Goal: Transaction & Acquisition: Obtain resource

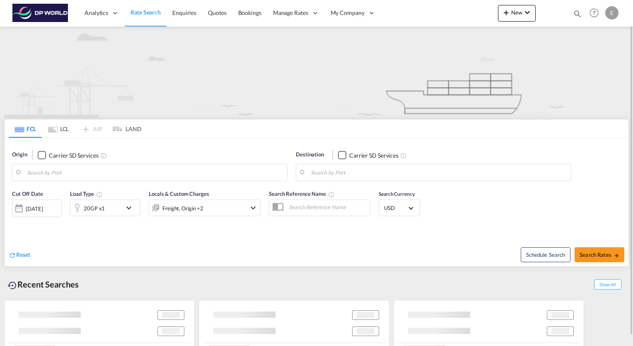
type input "Seattle, WA, USSEA"
type input "Dalian, CNDAL"
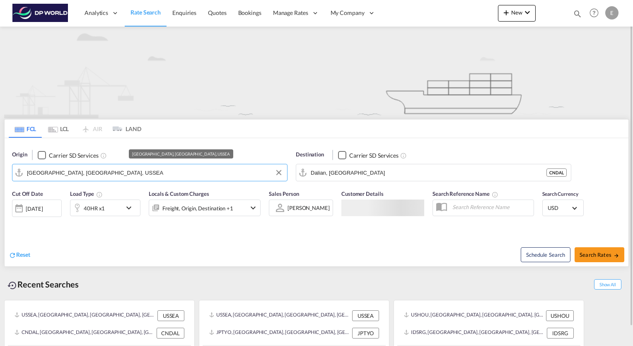
click at [72, 174] on input "Seattle, WA, USSEA" at bounding box center [155, 172] width 256 height 12
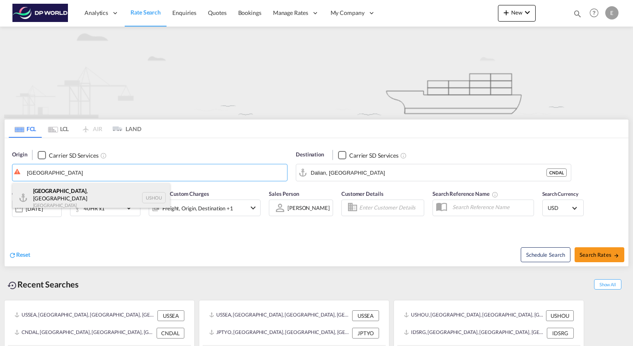
click at [48, 191] on div "[GEOGRAPHIC_DATA] , [GEOGRAPHIC_DATA] [GEOGRAPHIC_DATA] USHOU" at bounding box center [90, 198] width 157 height 30
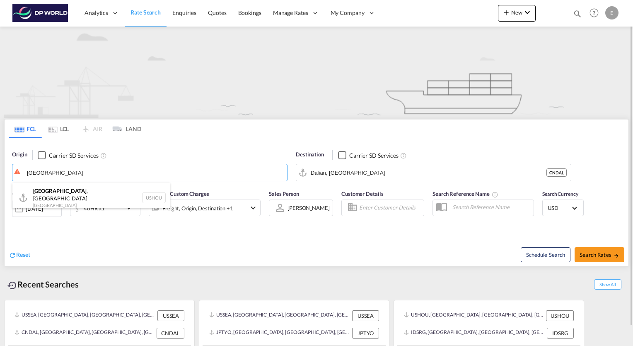
type input "[GEOGRAPHIC_DATA], [GEOGRAPHIC_DATA], USHOU"
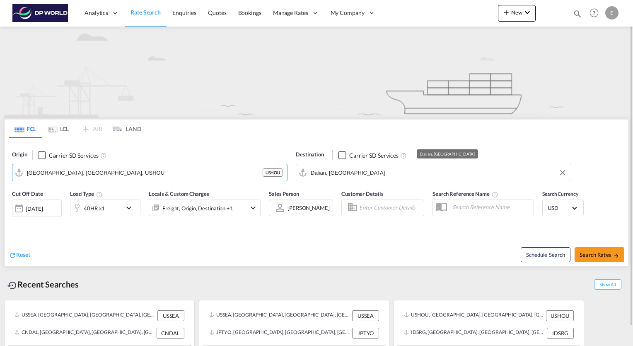
click at [339, 169] on input "Dalian, CNDAL" at bounding box center [439, 172] width 256 height 12
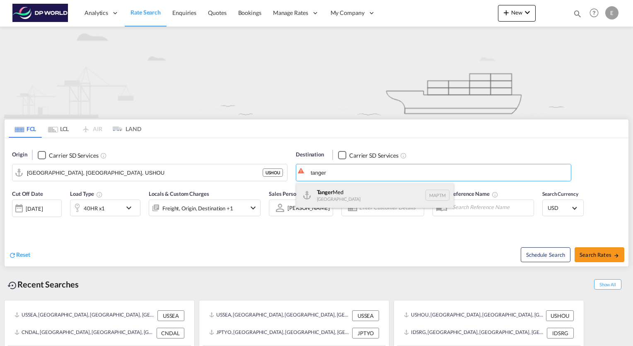
click at [345, 191] on div "Tanger Med Morocco MAPTM" at bounding box center [374, 195] width 157 height 25
type input "Tanger Med, MAPTM"
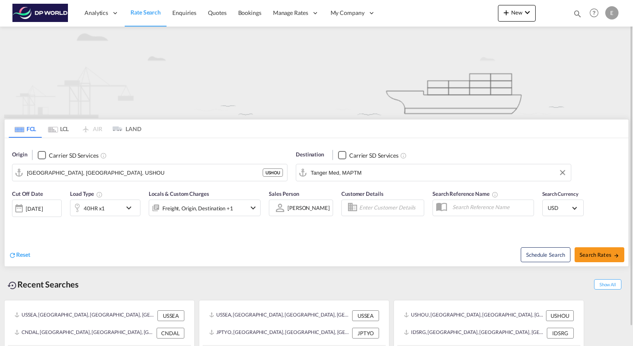
click at [131, 210] on md-icon "icon-chevron-down" at bounding box center [131, 208] width 14 height 10
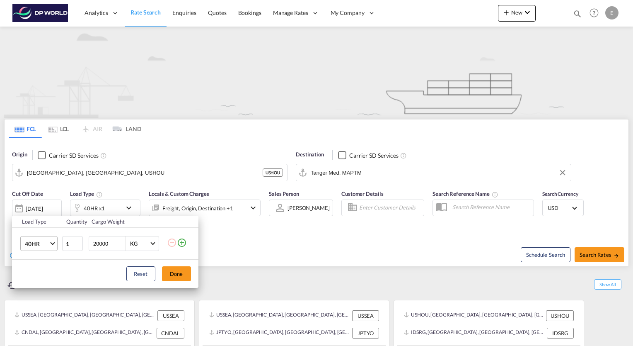
click at [53, 243] on span "Choose: \a40HR" at bounding box center [52, 242] width 5 height 5
click at [45, 238] on md-option "40HC" at bounding box center [46, 240] width 56 height 20
click at [170, 275] on button "Done" at bounding box center [176, 273] width 29 height 15
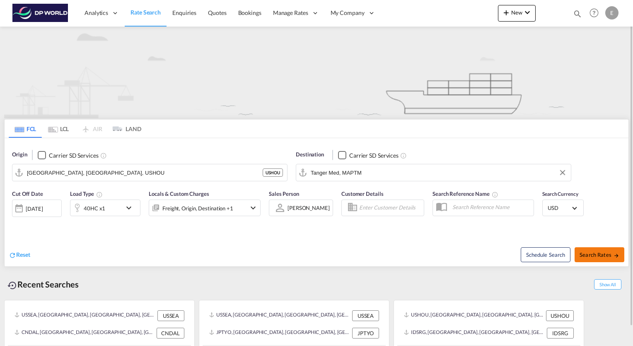
click at [595, 256] on span "Search Rates" at bounding box center [600, 254] width 40 height 7
type input "USHOU to MAPTM / 3 Sep 2025"
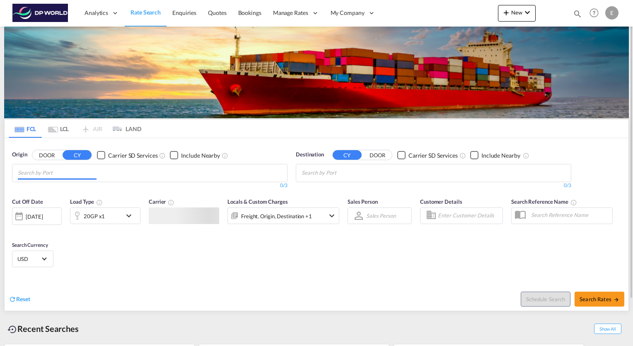
click at [118, 172] on md-chips at bounding box center [149, 172] width 275 height 17
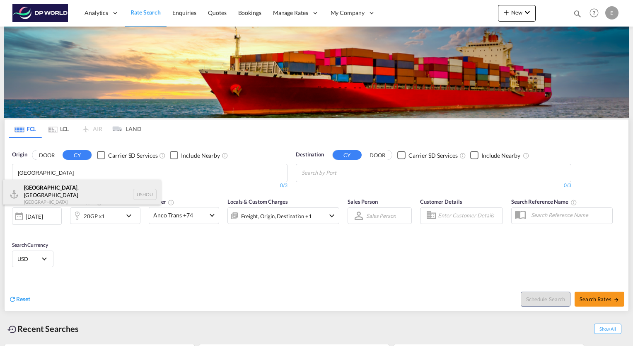
type input "[GEOGRAPHIC_DATA]"
click at [41, 188] on div "[GEOGRAPHIC_DATA] , [GEOGRAPHIC_DATA] [GEOGRAPHIC_DATA] USHOU" at bounding box center [81, 194] width 157 height 30
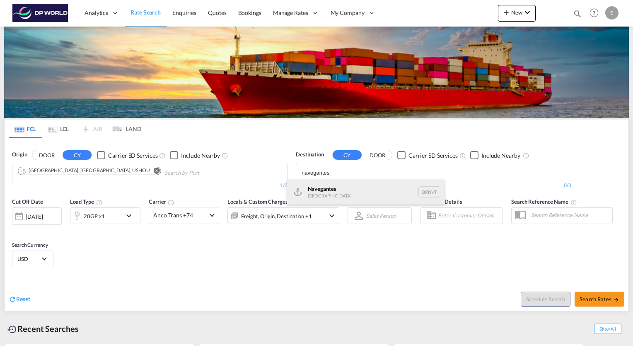
type input "navegantes"
click at [327, 188] on div "Navegantes [GEOGRAPHIC_DATA] BRNVT" at bounding box center [365, 191] width 157 height 25
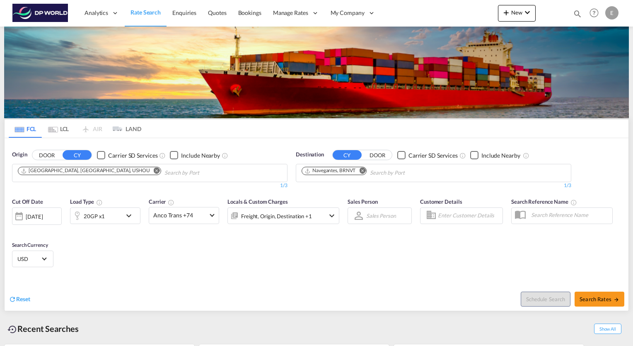
click at [129, 215] on md-icon "icon-chevron-down" at bounding box center [131, 215] width 14 height 10
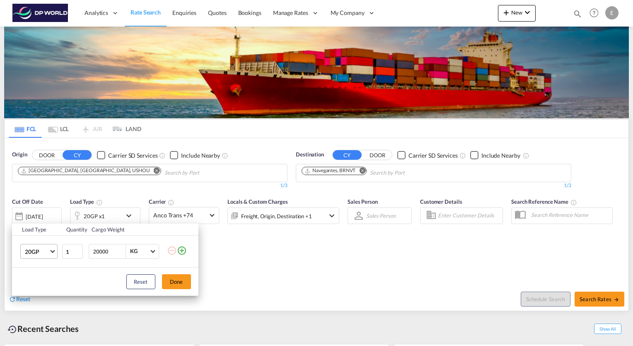
click at [48, 255] on md-select-value "20GP" at bounding box center [40, 251] width 33 height 14
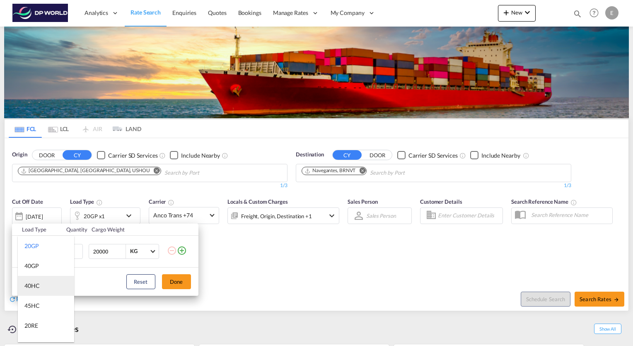
click at [43, 288] on md-option "40HC" at bounding box center [46, 286] width 56 height 20
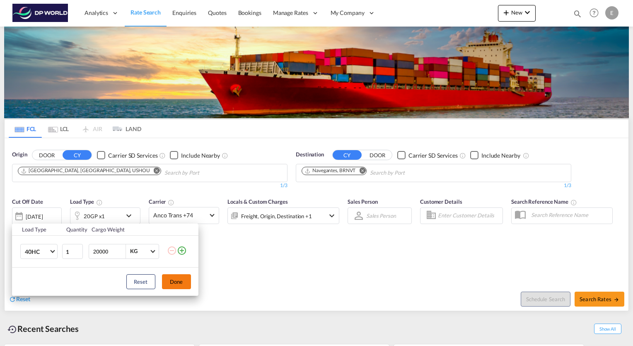
click at [184, 287] on button "Done" at bounding box center [176, 281] width 29 height 15
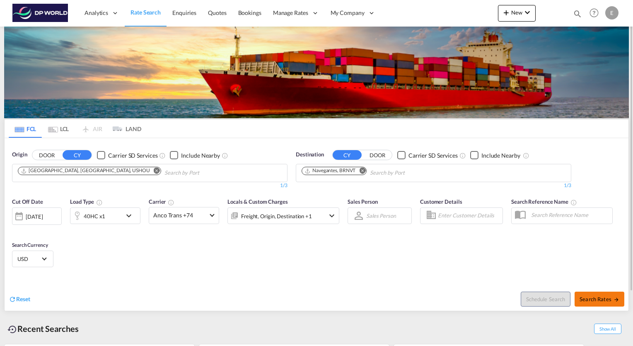
click at [598, 295] on span "Search Rates" at bounding box center [600, 298] width 40 height 7
type input "USHOU to BRNVT / [DATE]"
